Goal: Register for event/course

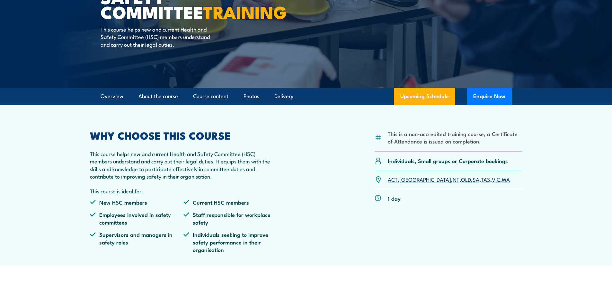
click at [473, 181] on link "SA" at bounding box center [476, 179] width 7 height 8
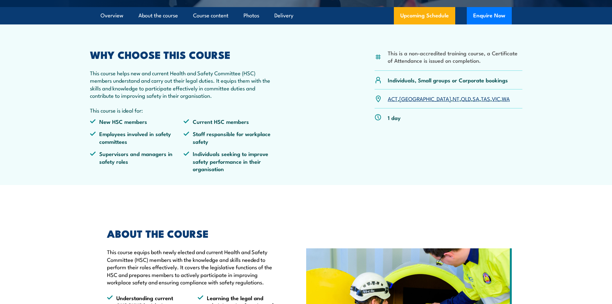
scroll to position [89, 0]
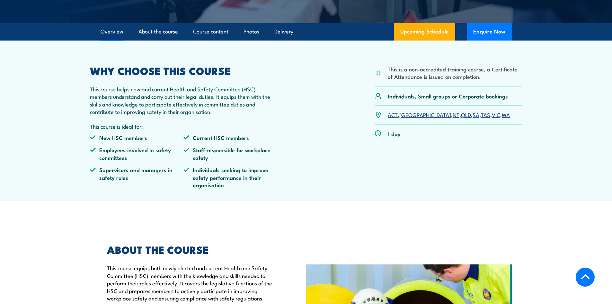
scroll to position [161, 0]
